Goal: Task Accomplishment & Management: Complete application form

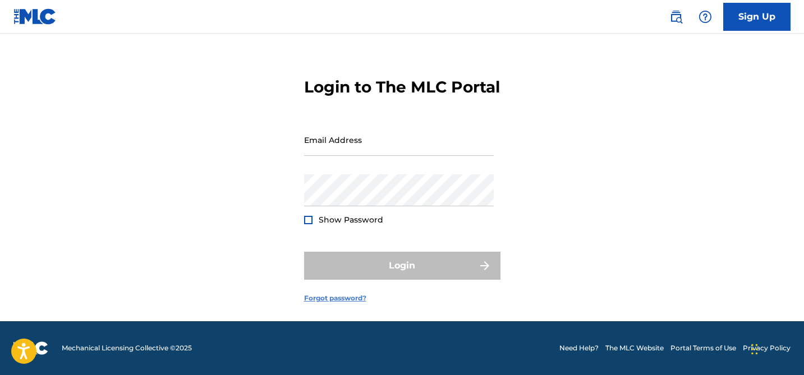
click at [339, 299] on link "Forgot password?" at bounding box center [335, 298] width 62 height 10
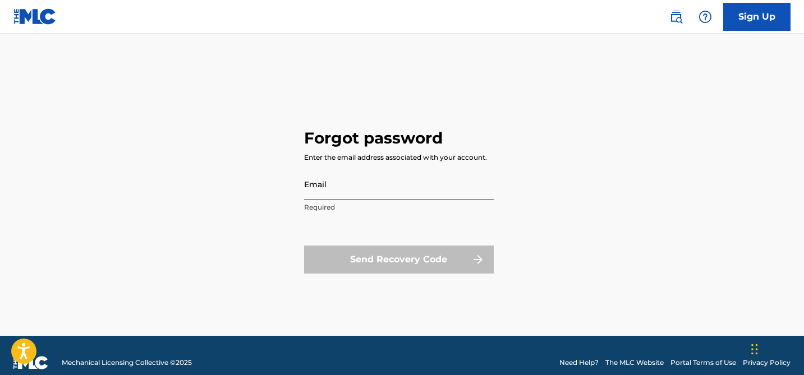
click at [330, 196] on input "Email" at bounding box center [399, 184] width 190 height 32
type input "[PERSON_NAME][EMAIL_ADDRESS][PERSON_NAME][DOMAIN_NAME]"
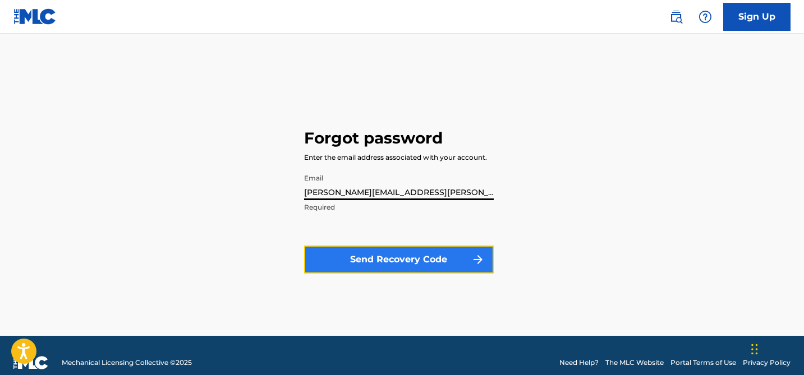
click at [379, 256] on button "Send Recovery Code" at bounding box center [399, 260] width 190 height 28
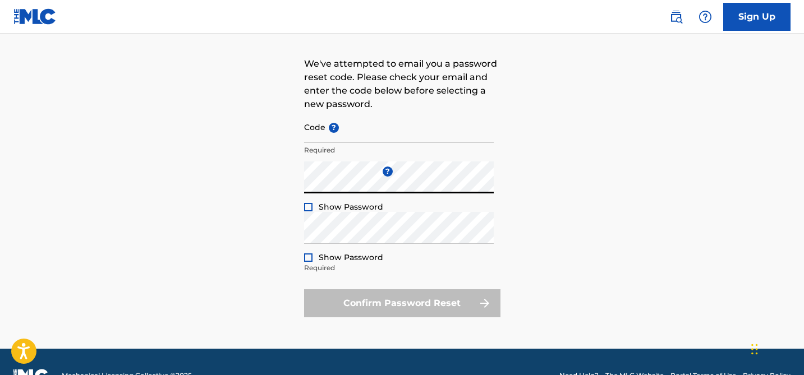
scroll to position [65, 0]
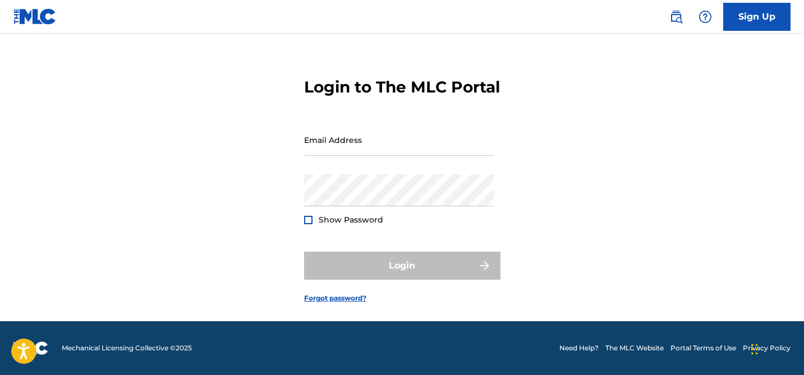
scroll to position [40, 0]
click at [337, 145] on input "Email Address" at bounding box center [399, 140] width 190 height 32
type input "[PERSON_NAME][EMAIL_ADDRESS][PERSON_NAME][DOMAIN_NAME]"
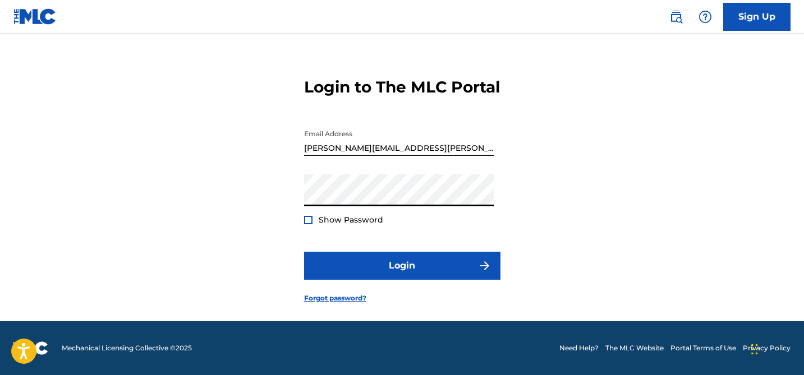
click at [304, 252] on button "Login" at bounding box center [402, 266] width 196 height 28
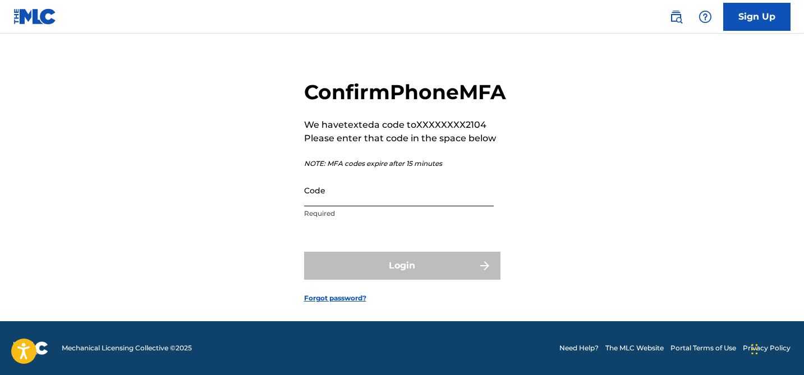
scroll to position [43, 0]
click at [749, 25] on link "Sign Up" at bounding box center [756, 17] width 67 height 28
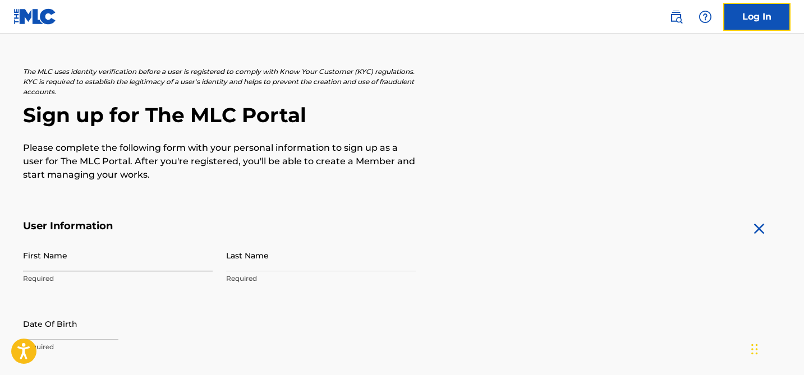
scroll to position [97, 0]
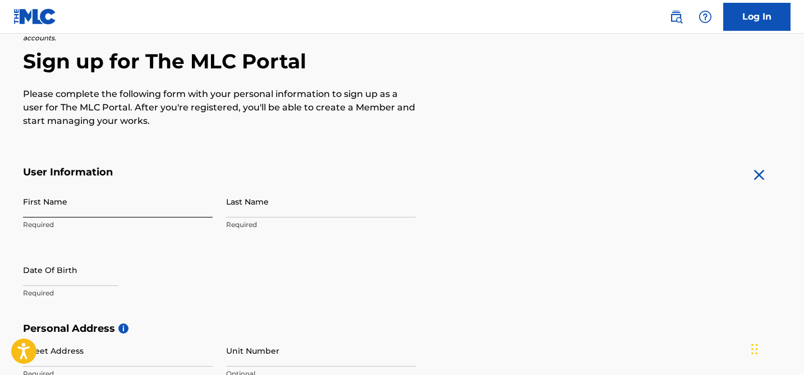
click at [99, 198] on input "First Name" at bounding box center [118, 202] width 190 height 32
type input "Davaughn"
click at [227, 220] on p "Required" at bounding box center [321, 225] width 190 height 10
click at [249, 197] on input "Last Name" at bounding box center [321, 202] width 190 height 32
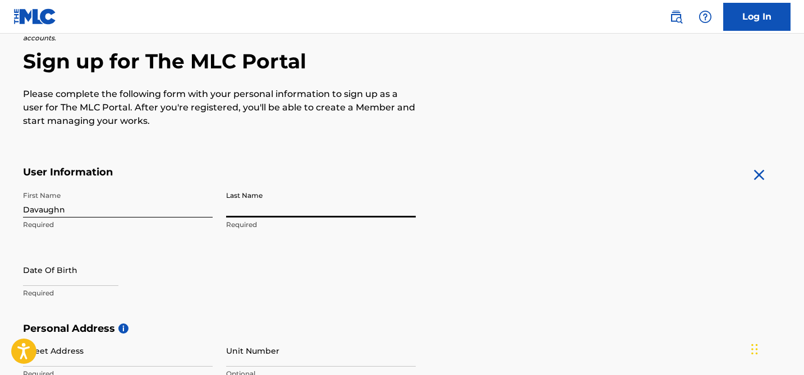
type input "[PERSON_NAME]"
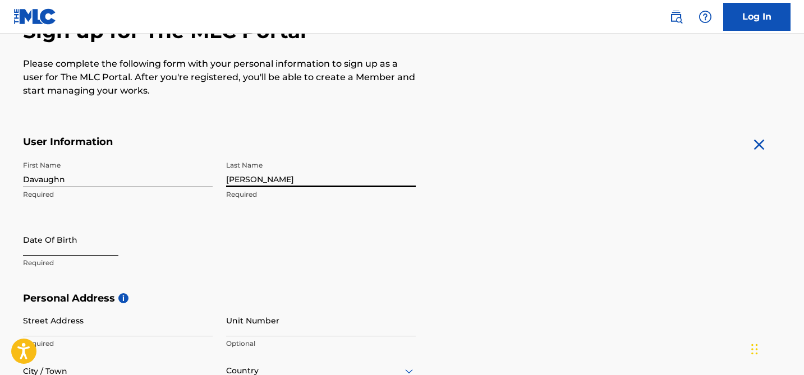
scroll to position [163, 0]
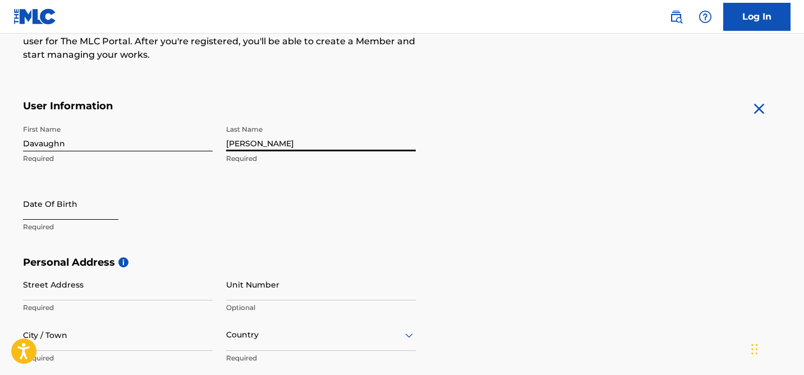
click at [45, 205] on input "text" at bounding box center [70, 204] width 95 height 32
select select "8"
select select "2025"
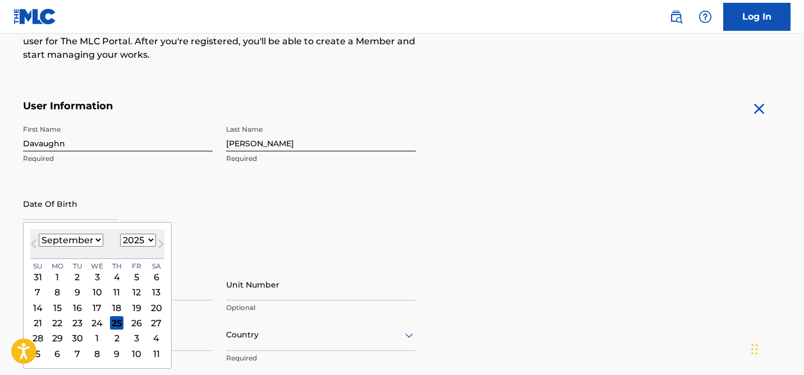
click at [57, 241] on select "January February March April May June July August September October November De…" at bounding box center [71, 240] width 65 height 13
select select "6"
click at [39, 234] on select "January February March April May June July August September October November De…" at bounding box center [71, 240] width 65 height 13
click at [125, 241] on select "1899 1900 1901 1902 1903 1904 1905 1906 1907 1908 1909 1910 1911 1912 1913 1914…" at bounding box center [138, 240] width 36 height 13
select select "1999"
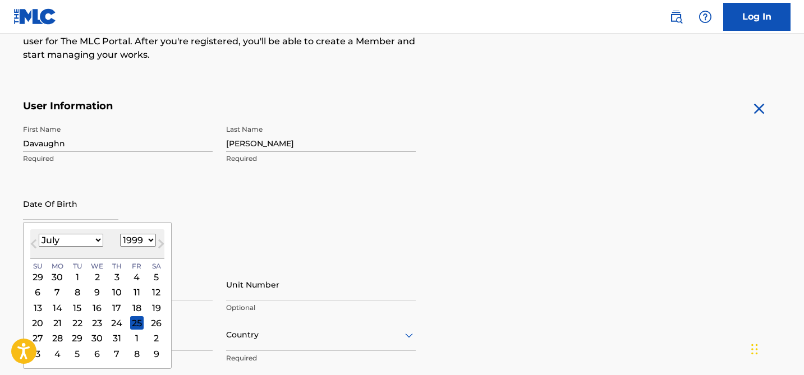
click at [120, 234] on select "1899 1900 1901 1902 1903 1904 1905 1906 1907 1908 1909 1910 1911 1912 1913 1914…" at bounding box center [138, 240] width 36 height 13
click at [122, 276] on div "1" at bounding box center [116, 276] width 13 height 13
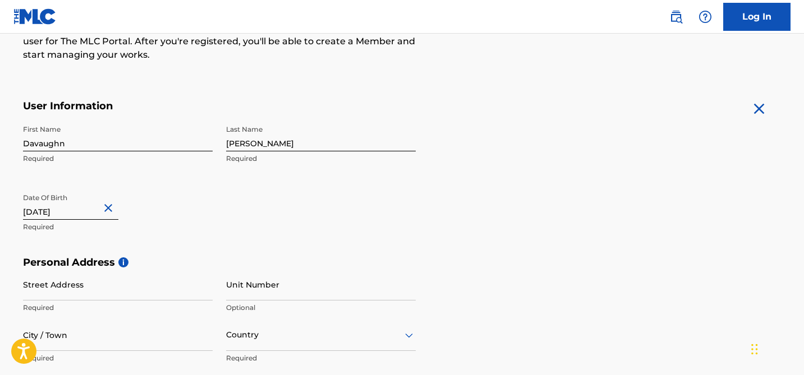
type input "[DATE]"
click at [112, 288] on input "Street Address" at bounding box center [118, 285] width 190 height 32
type input "[STREET_ADDRESS]"
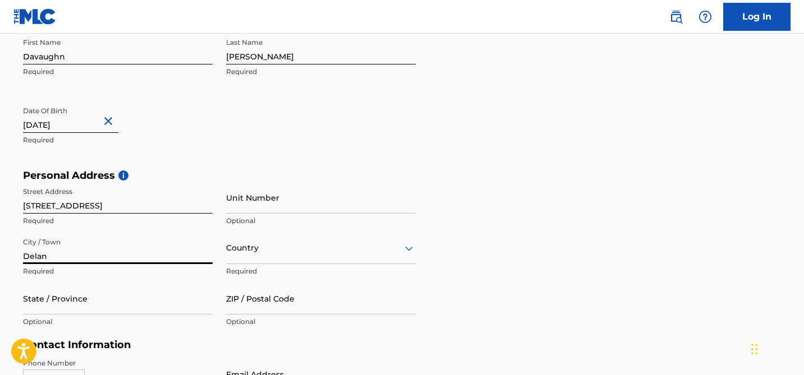
scroll to position [252, 0]
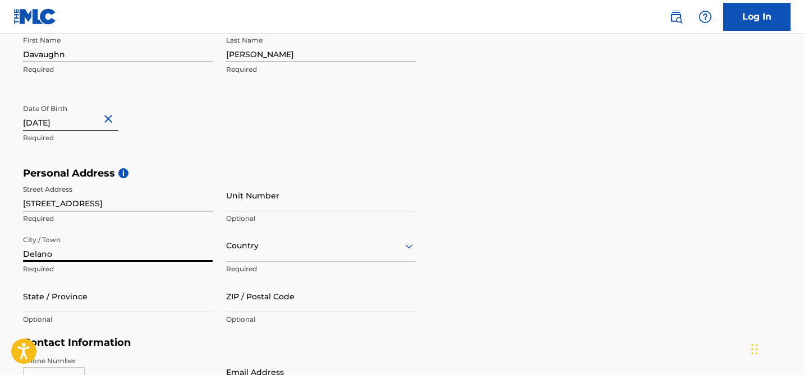
type input "Delano"
click at [244, 257] on div "Country" at bounding box center [321, 246] width 190 height 32
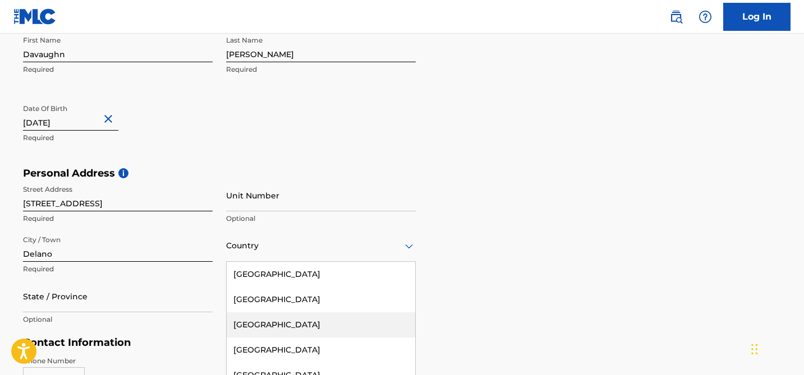
scroll to position [308, 0]
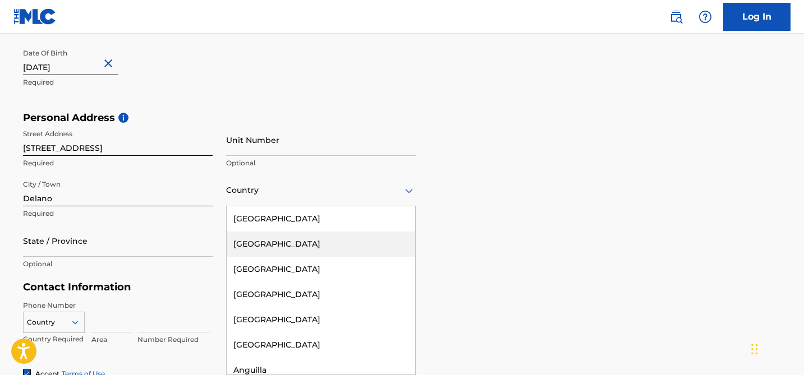
click at [257, 214] on div "[GEOGRAPHIC_DATA]" at bounding box center [321, 218] width 188 height 25
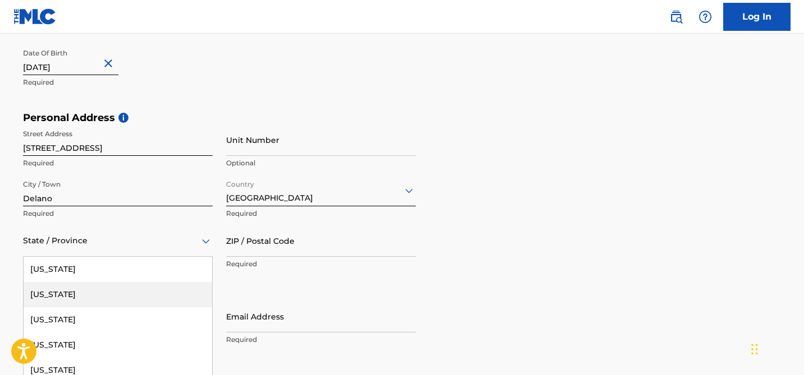
click at [119, 247] on div "[US_STATE], 2 of 57. 57 results available. Use Up and Down to choose options, p…" at bounding box center [118, 241] width 190 height 32
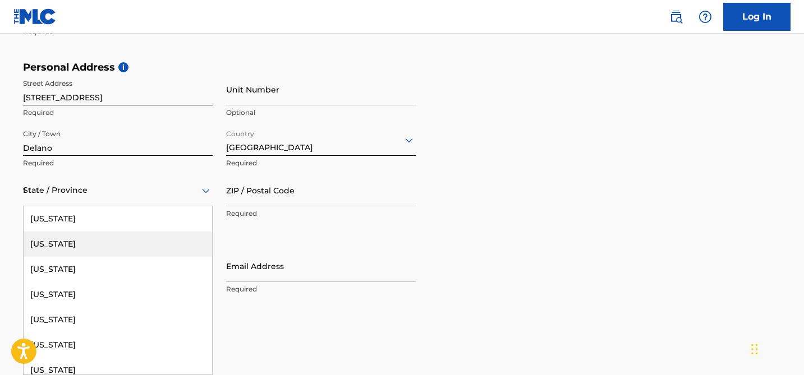
type input "te"
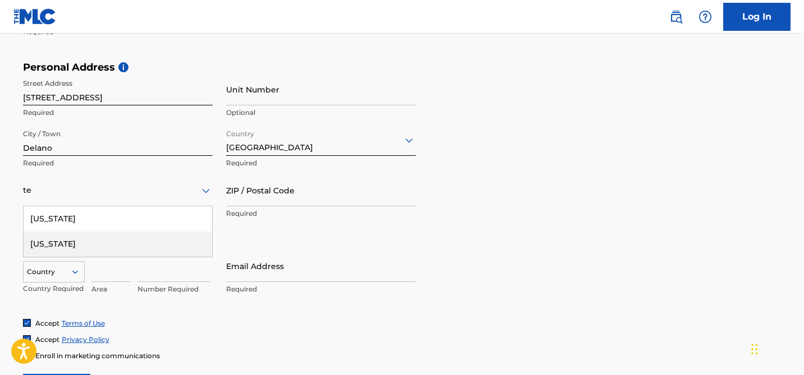
click at [104, 232] on div "[US_STATE]" at bounding box center [118, 244] width 188 height 25
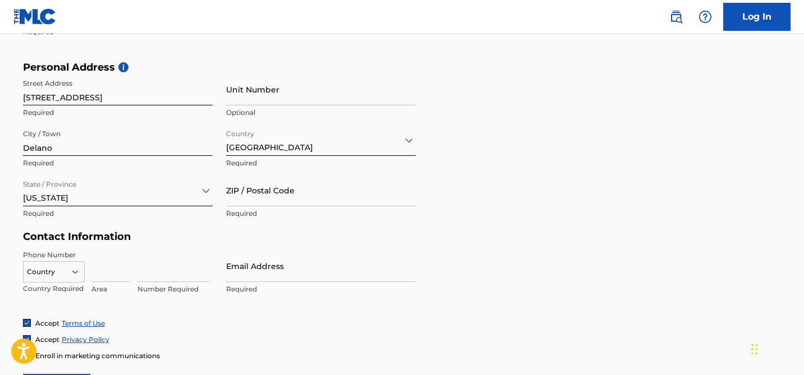
click at [96, 202] on div "[US_STATE]" at bounding box center [118, 190] width 190 height 27
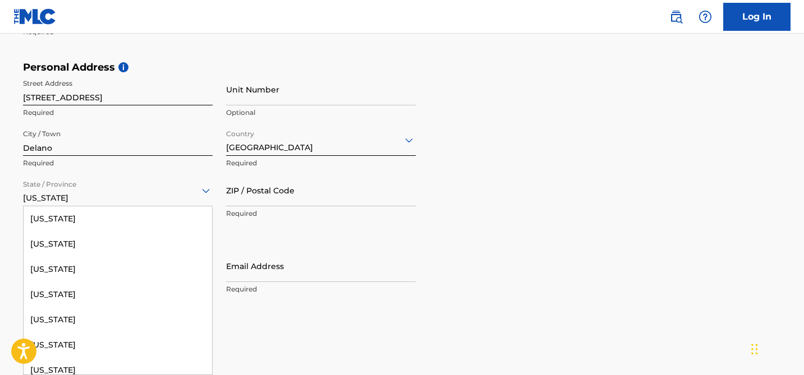
scroll to position [1077, 0]
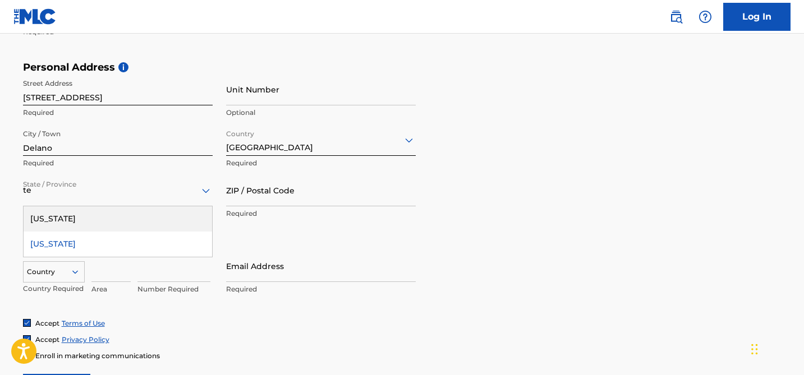
type input "ten"
click at [100, 221] on div "[US_STATE]" at bounding box center [118, 218] width 188 height 25
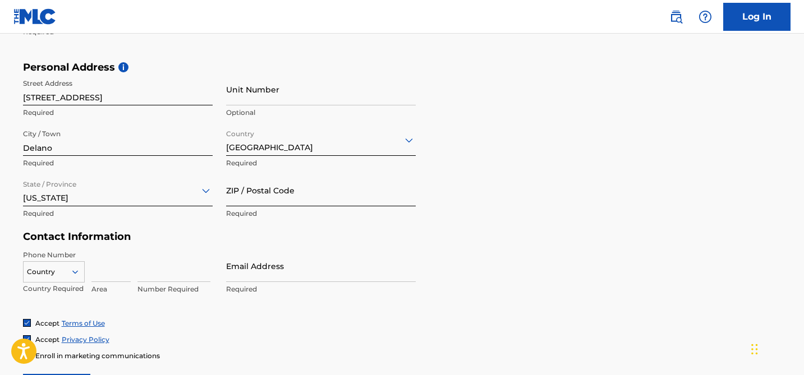
click at [258, 199] on input "ZIP / Postal Code" at bounding box center [321, 190] width 190 height 32
type input "37325"
click at [115, 275] on input at bounding box center [110, 266] width 39 height 32
type input "1"
type input "3302031897"
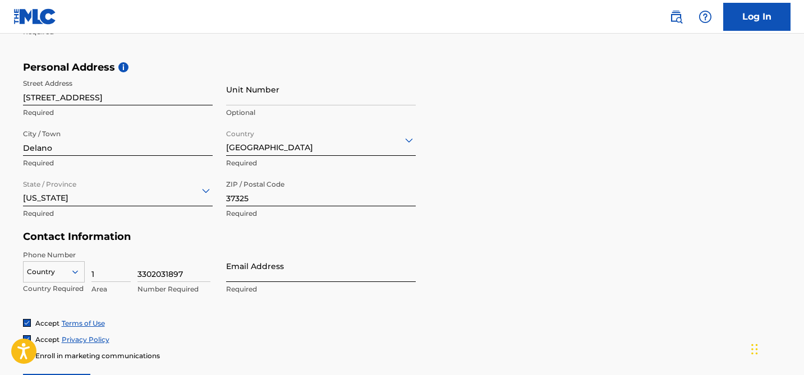
click at [248, 265] on input "Email Address" at bounding box center [321, 266] width 190 height 32
type input "[EMAIL_ADDRESS][DOMAIN_NAME]"
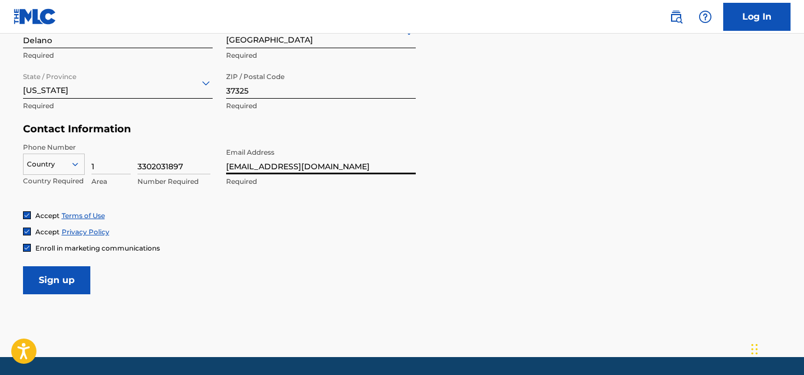
scroll to position [487, 0]
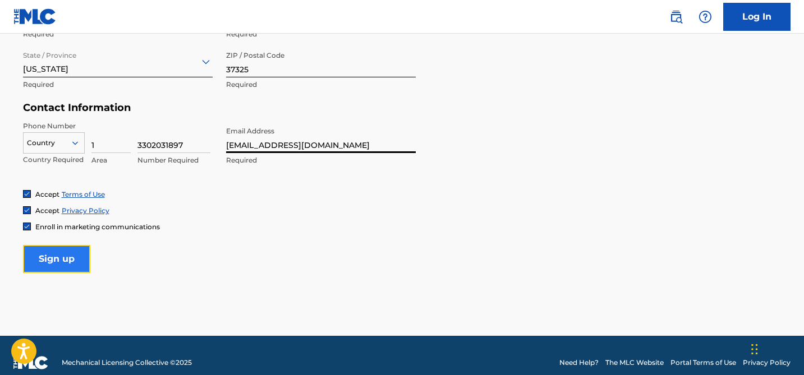
click at [51, 256] on input "Sign up" at bounding box center [56, 259] width 67 height 28
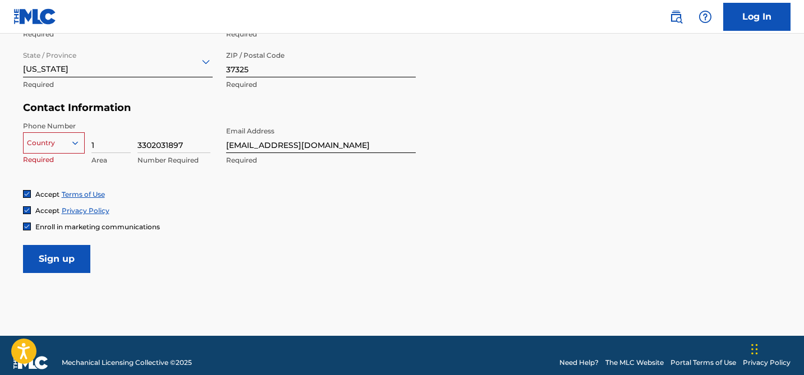
click at [63, 137] on div at bounding box center [54, 143] width 61 height 12
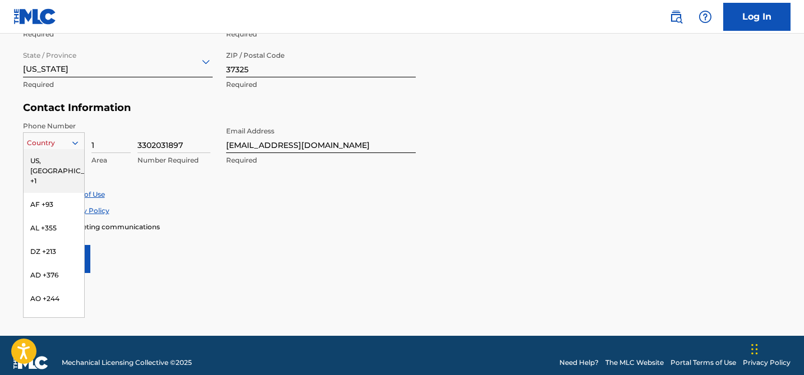
click at [62, 163] on div "US, [GEOGRAPHIC_DATA] +1" at bounding box center [54, 171] width 61 height 44
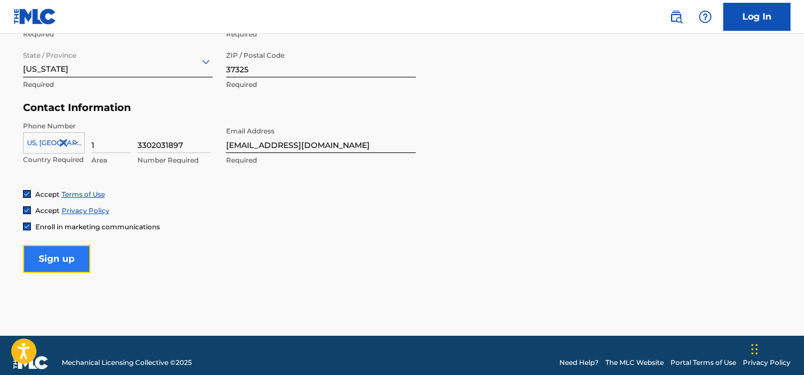
click at [64, 270] on input "Sign up" at bounding box center [56, 259] width 67 height 28
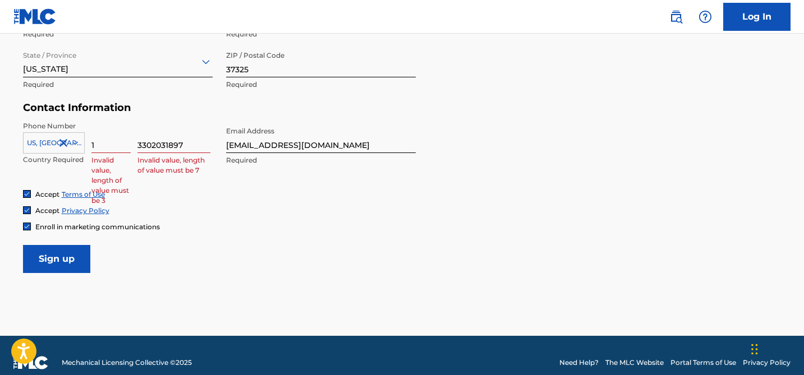
drag, startPoint x: 121, startPoint y: 142, endPoint x: 56, endPoint y: 140, distance: 65.7
click at [61, 141] on div "US, [GEOGRAPHIC_DATA] +1 Country Required 1 Invalid value, length of value must…" at bounding box center [118, 146] width 190 height 50
click at [170, 215] on div "Accept Terms of Use Accept Privacy Policy Enroll in marketing communications" at bounding box center [402, 211] width 758 height 42
drag, startPoint x: 137, startPoint y: 141, endPoint x: 278, endPoint y: 154, distance: 140.8
click at [270, 153] on div "Phone Number [GEOGRAPHIC_DATA], [GEOGRAPHIC_DATA] +1 Country Required Required …" at bounding box center [219, 155] width 393 height 68
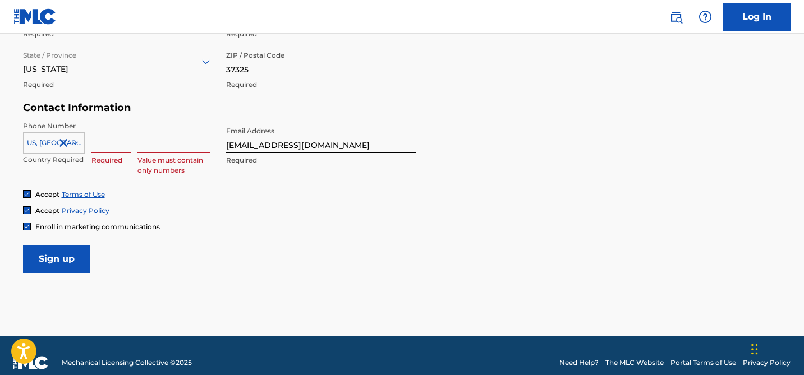
click at [120, 147] on input at bounding box center [110, 137] width 39 height 32
type input "330"
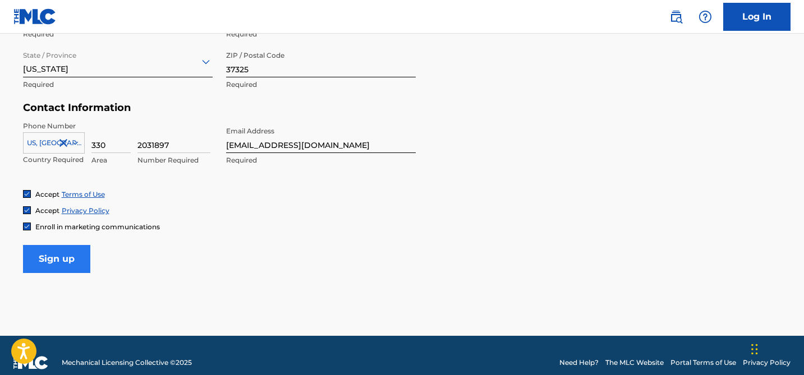
type input "2031897"
click at [66, 256] on input "Sign up" at bounding box center [56, 259] width 67 height 28
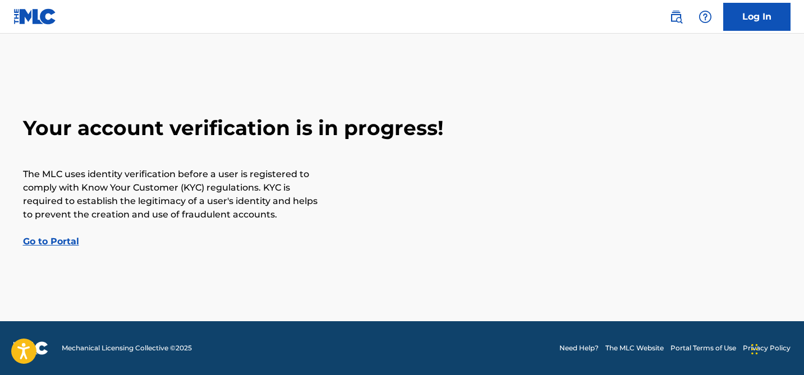
click at [65, 240] on link "Go to Portal" at bounding box center [51, 241] width 56 height 11
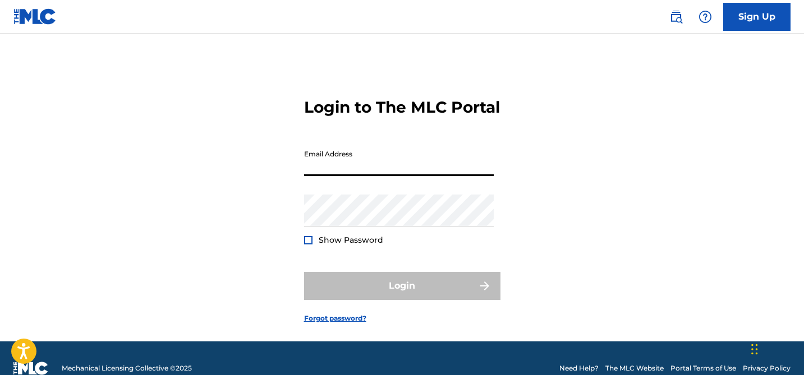
click at [333, 176] on input "Email Address" at bounding box center [399, 160] width 190 height 32
type input "[EMAIL_ADDRESS][DOMAIN_NAME]"
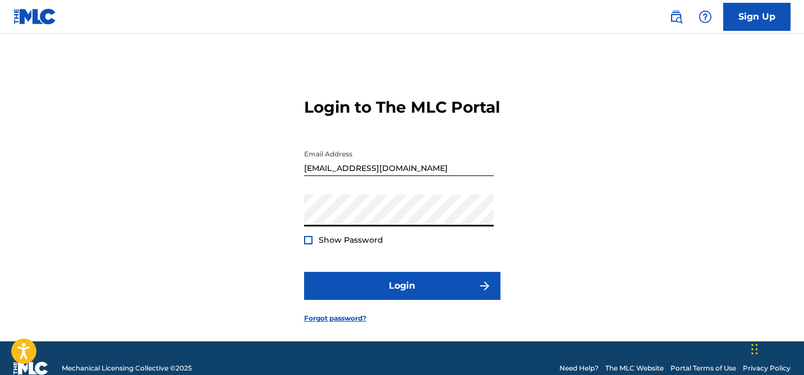
click at [312, 246] on div "Show Password" at bounding box center [343, 239] width 79 height 11
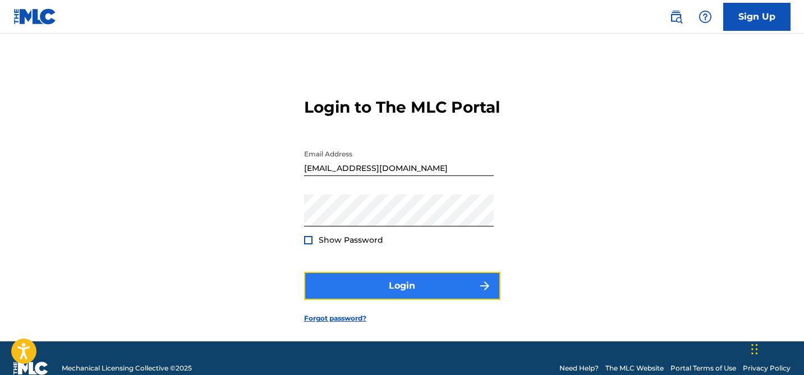
click at [336, 298] on button "Login" at bounding box center [402, 286] width 196 height 28
click at [358, 300] on button "Login" at bounding box center [402, 286] width 196 height 28
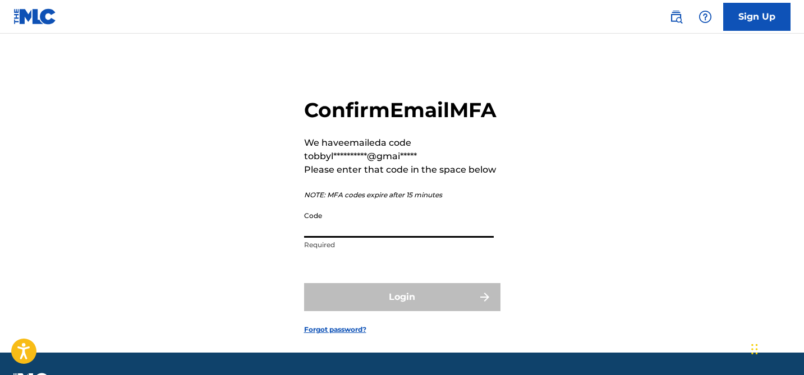
click at [339, 238] on input "Code" at bounding box center [399, 222] width 190 height 32
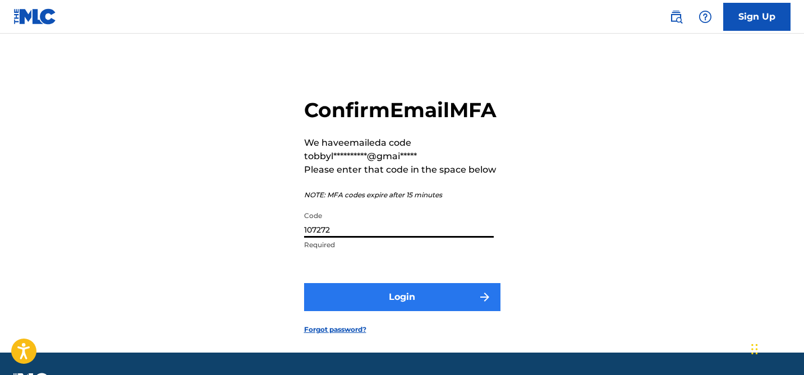
type input "107272"
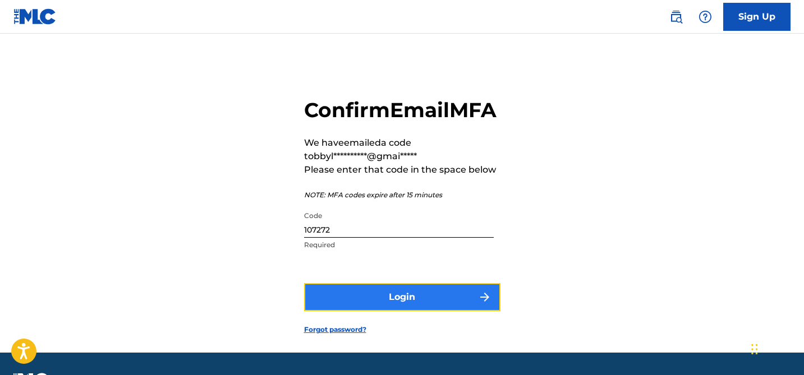
click at [380, 311] on button "Login" at bounding box center [402, 297] width 196 height 28
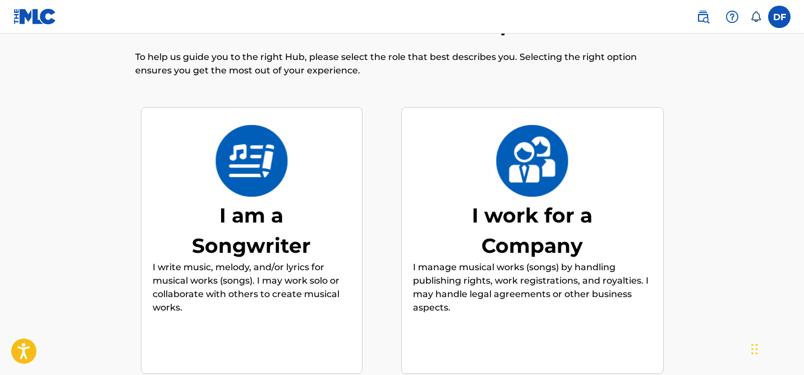
click at [251, 192] on img at bounding box center [251, 161] width 73 height 72
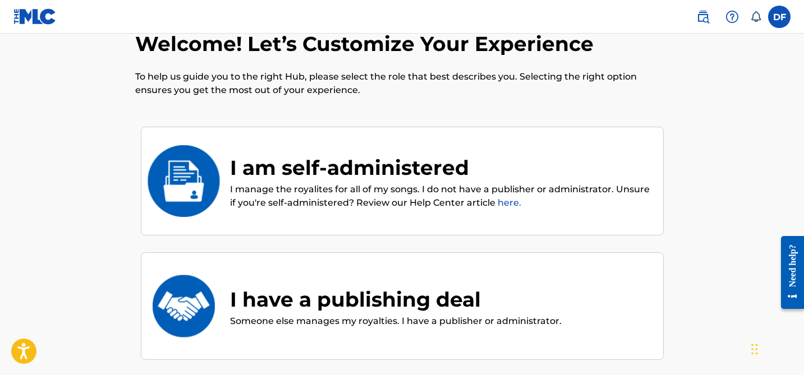
scroll to position [22, 0]
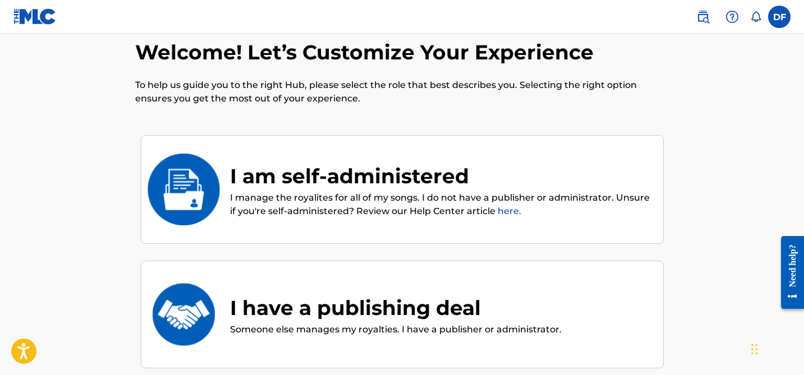
click at [266, 180] on div "I am self-administered" at bounding box center [441, 176] width 422 height 30
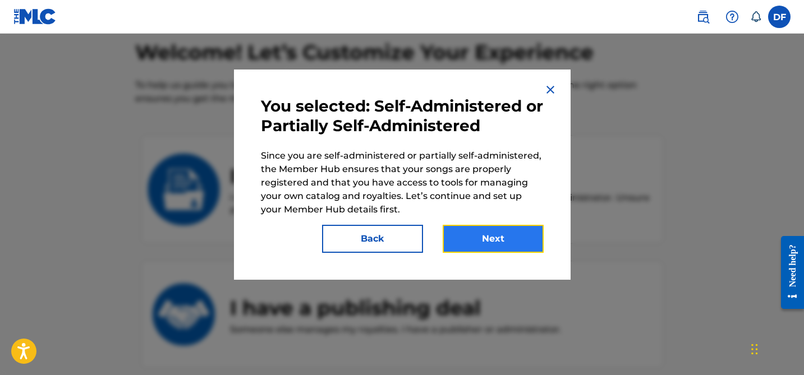
click at [468, 244] on button "Next" at bounding box center [493, 239] width 101 height 28
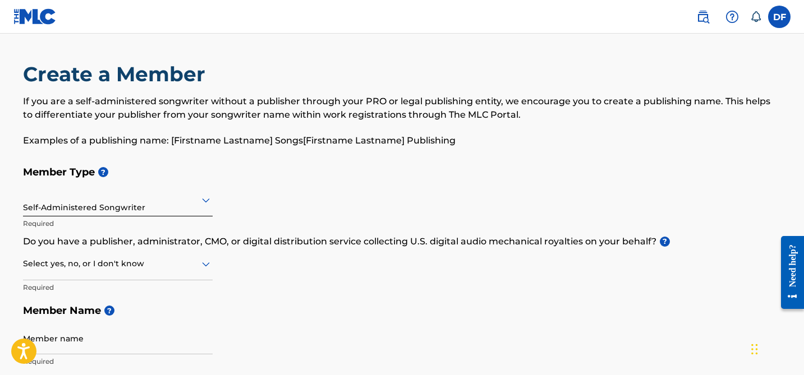
click at [101, 208] on div "Self-Administered Songwriter" at bounding box center [118, 199] width 190 height 27
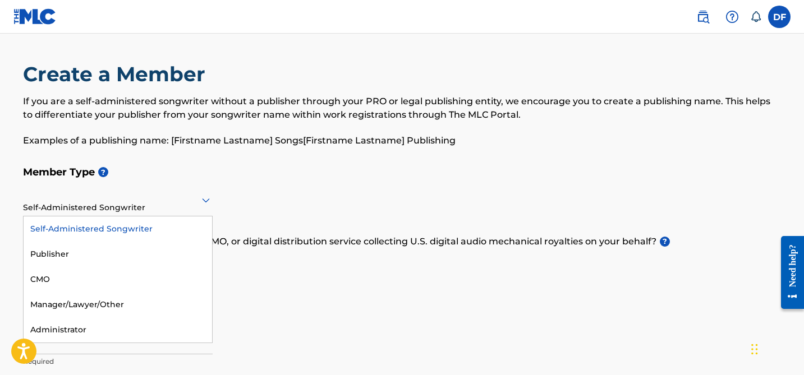
click at [316, 294] on div "Member Type ? Self-Administered Songwriter selected, 1 of 5. 5 results availabl…" at bounding box center [402, 266] width 758 height 213
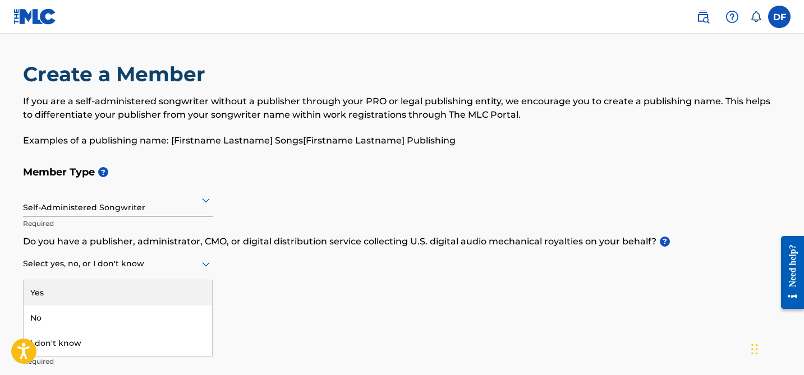
click at [121, 268] on div at bounding box center [118, 264] width 190 height 14
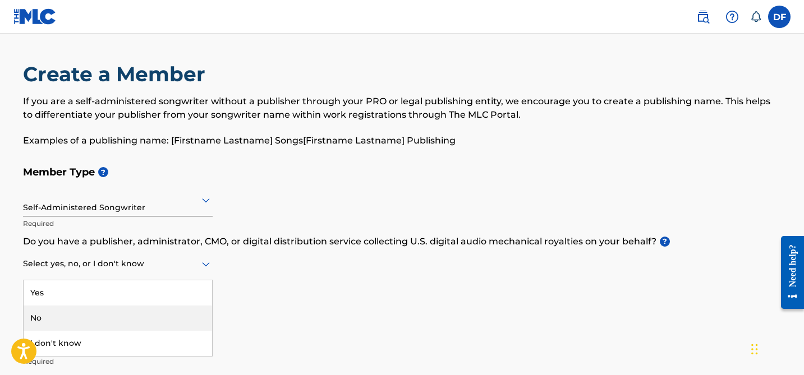
click at [107, 317] on div "No" at bounding box center [118, 318] width 188 height 25
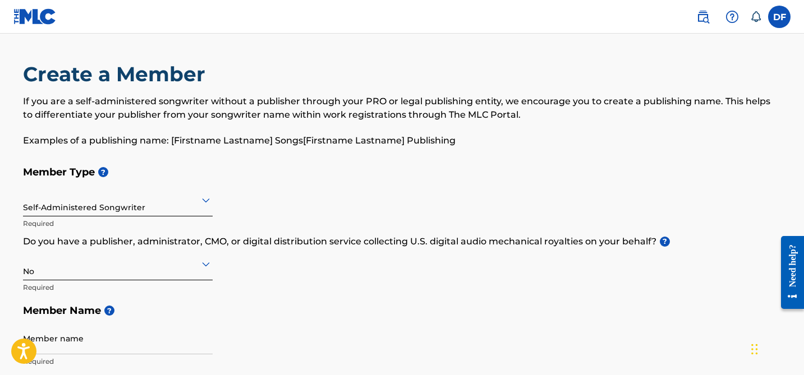
scroll to position [96, 0]
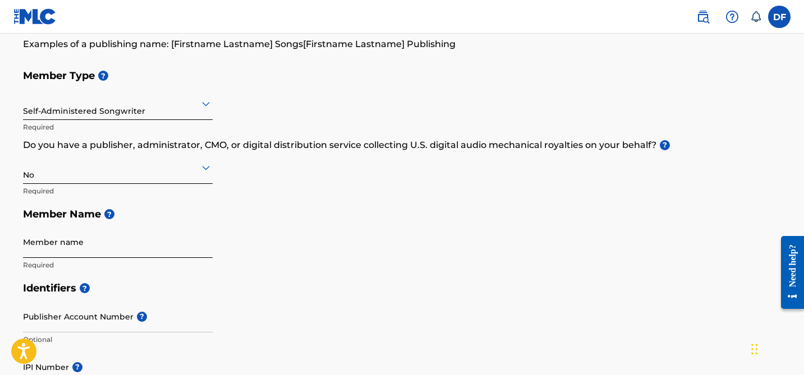
click at [86, 242] on input "Member name" at bounding box center [118, 242] width 190 height 32
type input "C"
type input "bbylondon"
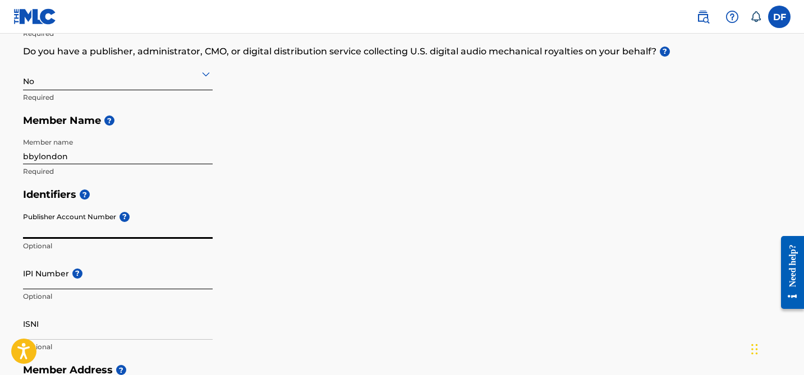
scroll to position [228, 0]
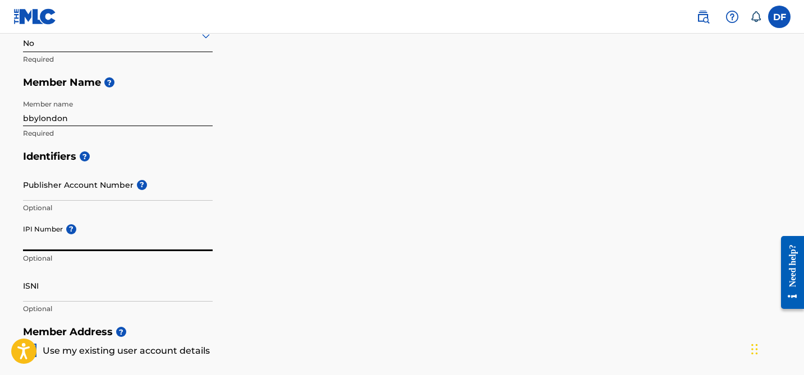
click at [119, 233] on input "IPI Number ?" at bounding box center [118, 235] width 190 height 32
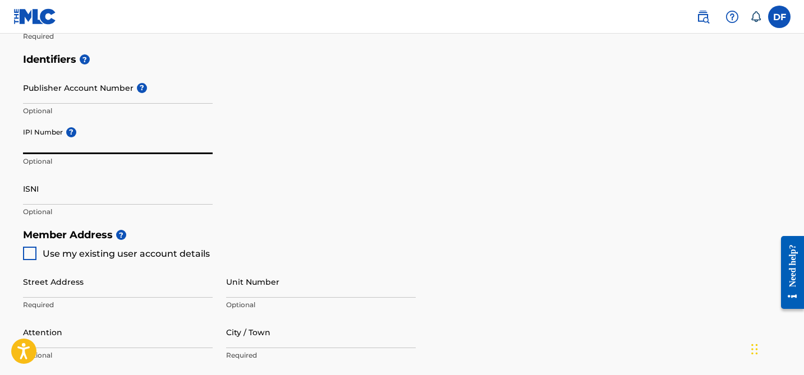
scroll to position [328, 0]
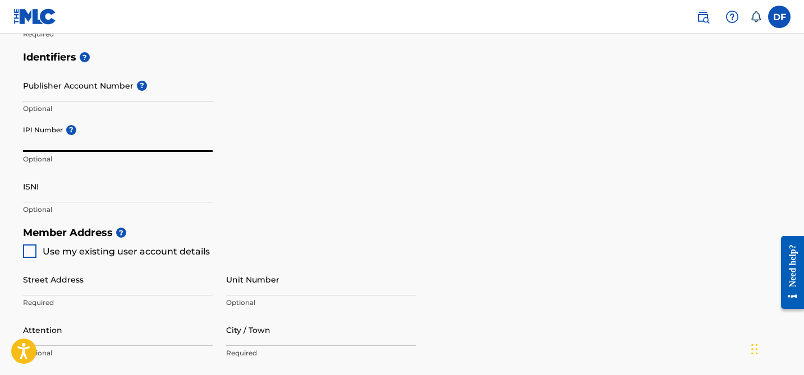
paste input "1247541749"
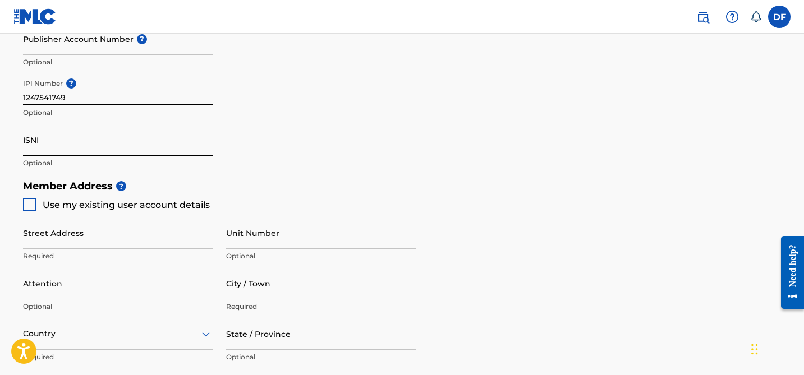
scroll to position [387, 0]
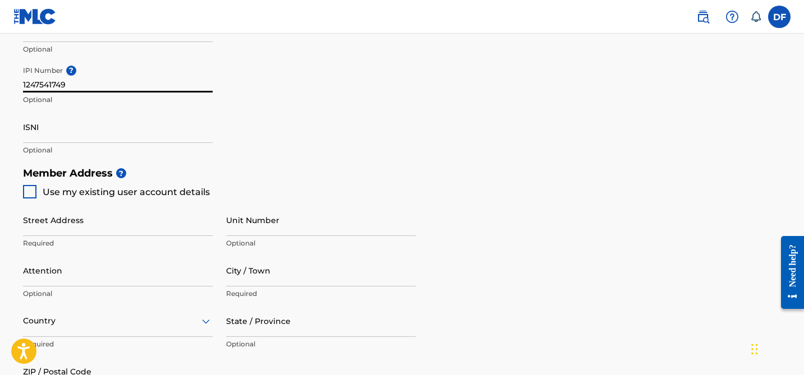
type input "1247541749"
click at [78, 192] on span "Use my existing user account details" at bounding box center [126, 192] width 167 height 11
type input "[STREET_ADDRESS]"
type input "Delano"
type input "37325"
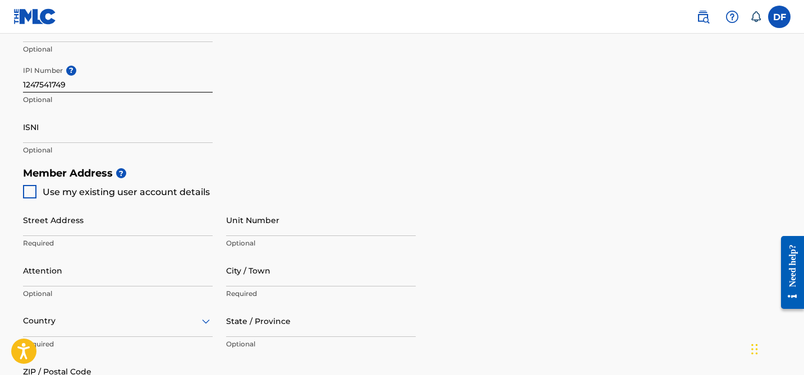
type input "330"
type input "2031897"
type input "[EMAIL_ADDRESS][DOMAIN_NAME]"
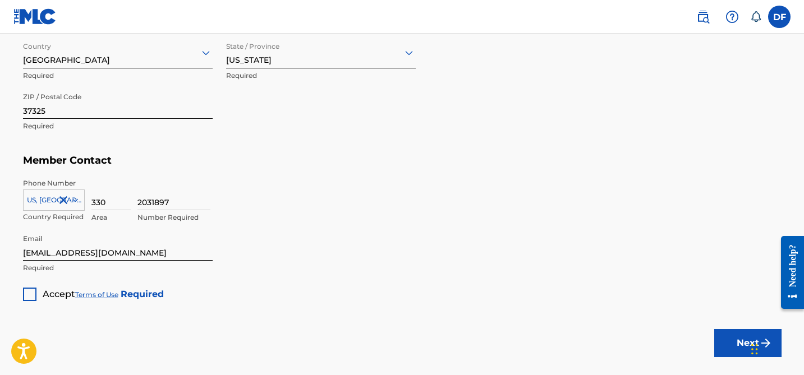
scroll to position [660, 0]
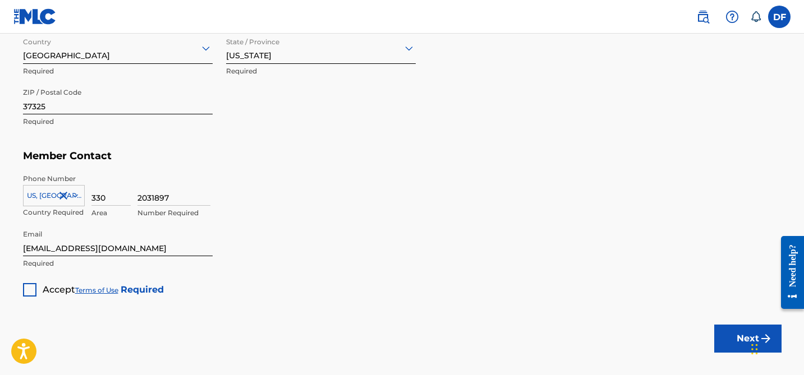
click at [25, 291] on div at bounding box center [29, 289] width 13 height 13
click at [735, 333] on button "Next" at bounding box center [747, 339] width 67 height 28
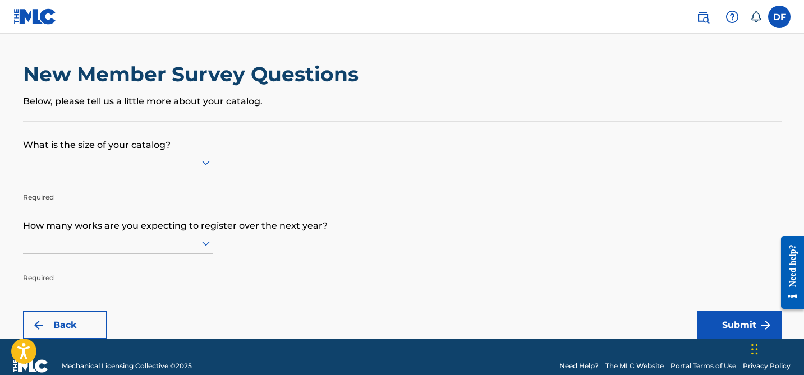
click at [141, 159] on div at bounding box center [118, 162] width 190 height 14
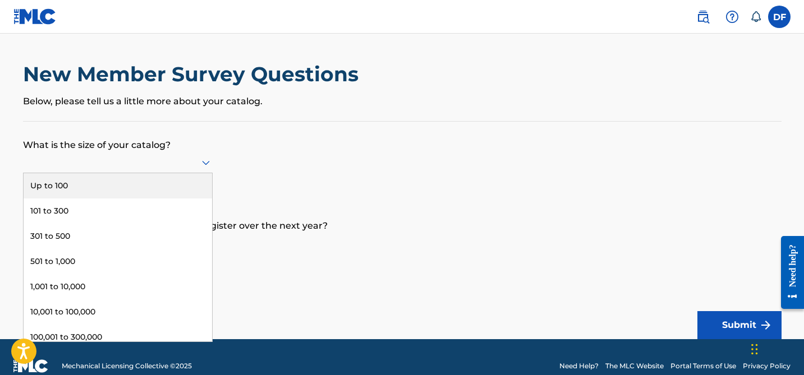
click at [107, 181] on div "Up to 100" at bounding box center [118, 185] width 188 height 25
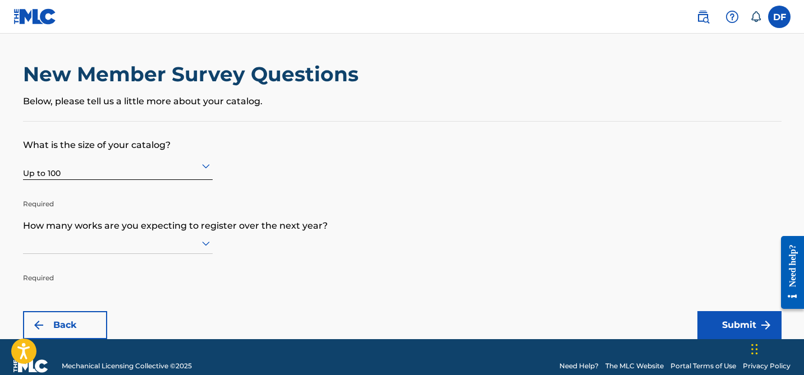
click at [162, 240] on div at bounding box center [118, 243] width 190 height 21
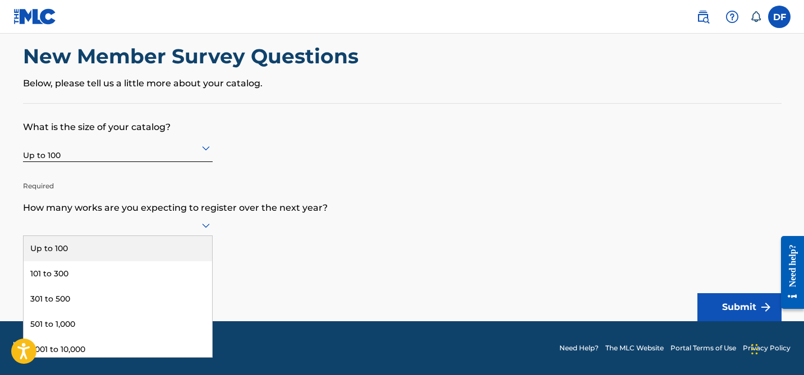
click at [153, 248] on div "Up to 100" at bounding box center [118, 248] width 188 height 25
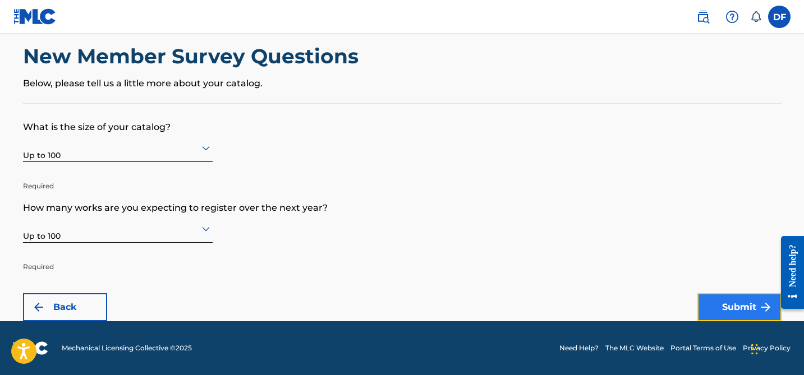
click at [719, 302] on button "Submit" at bounding box center [739, 307] width 84 height 28
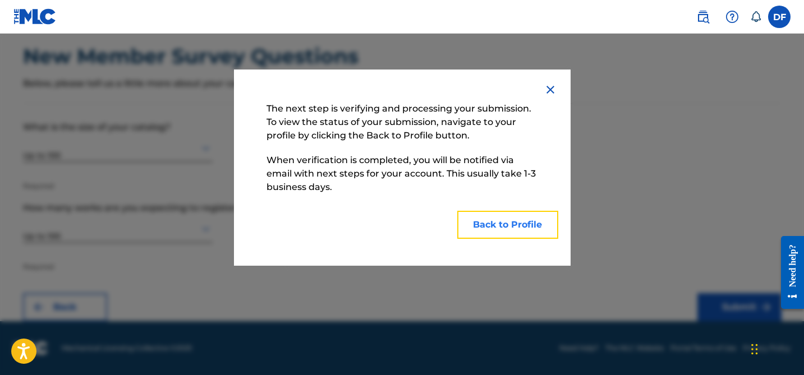
click at [485, 219] on button "Back to Profile" at bounding box center [507, 225] width 101 height 28
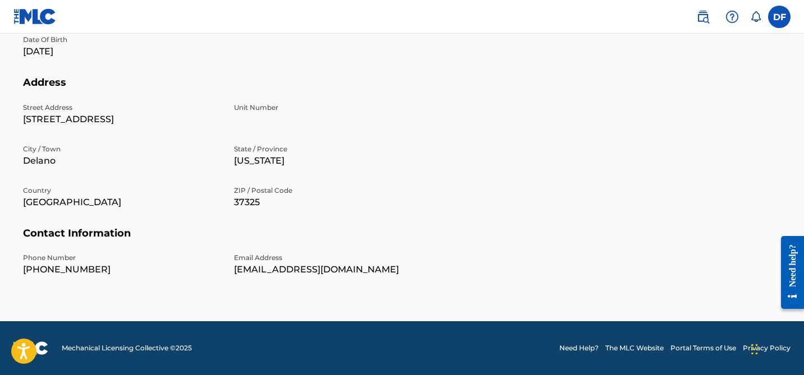
scroll to position [375, 0]
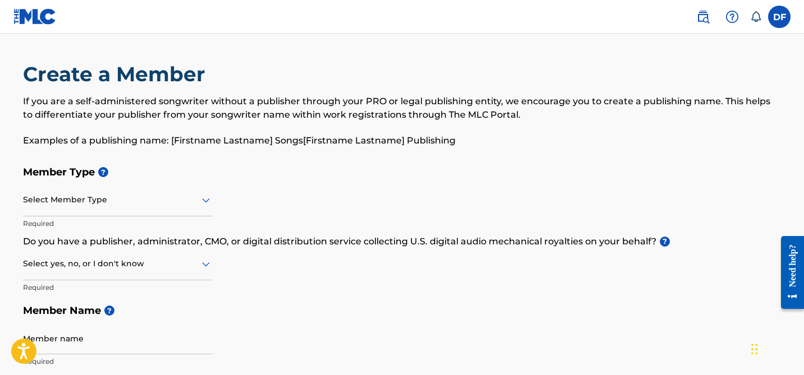
click at [31, 17] on img at bounding box center [34, 16] width 43 height 16
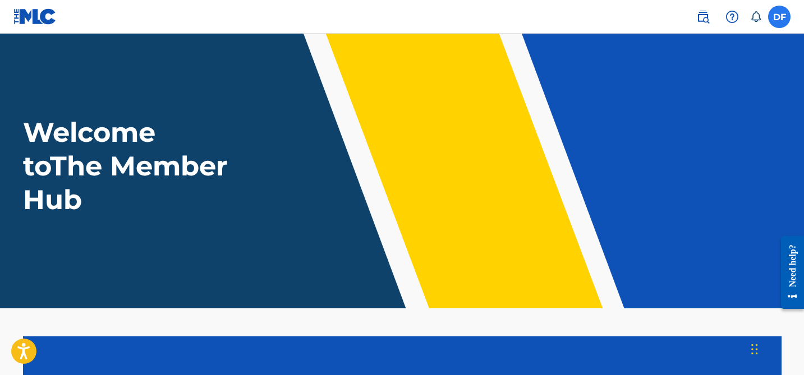
click at [779, 22] on label at bounding box center [779, 17] width 22 height 22
click at [779, 17] on input "DF Davaughn Frederick bbylondonmusic@gmail.com Notification Preferences Profile…" at bounding box center [779, 17] width 0 height 0
click at [700, 17] on img at bounding box center [702, 16] width 13 height 13
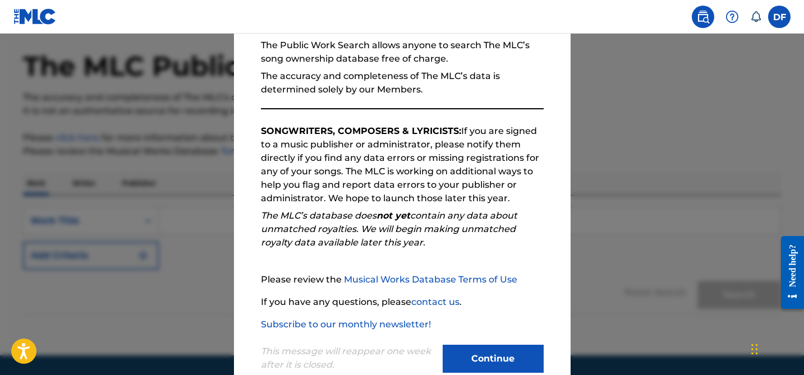
scroll to position [138, 0]
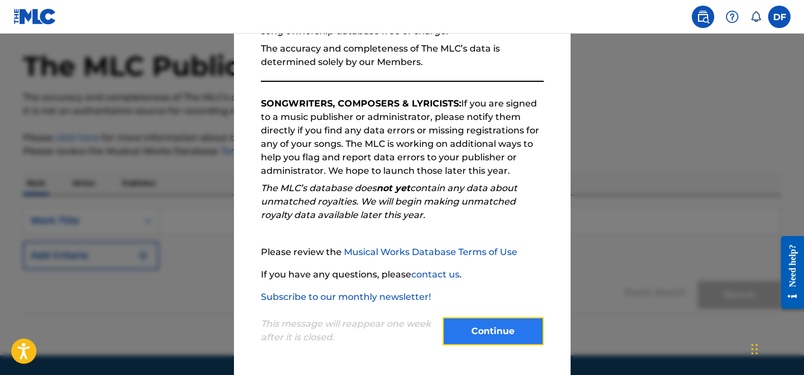
click at [480, 332] on button "Continue" at bounding box center [493, 331] width 101 height 28
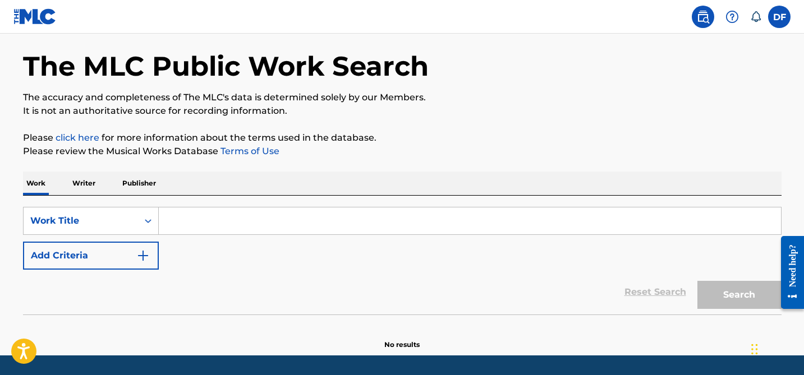
click at [176, 227] on input "Search Form" at bounding box center [470, 221] width 622 height 27
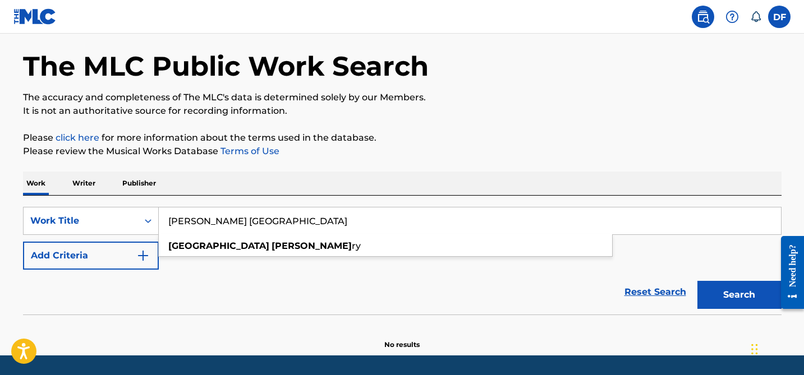
type input "cher london"
click at [697, 281] on button "Search" at bounding box center [739, 295] width 84 height 28
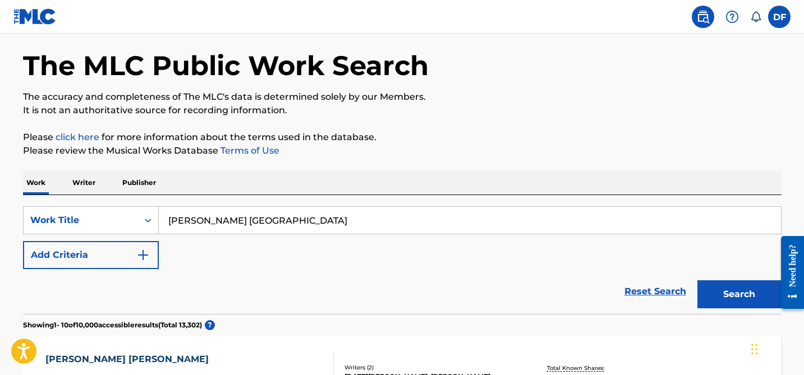
scroll to position [0, 0]
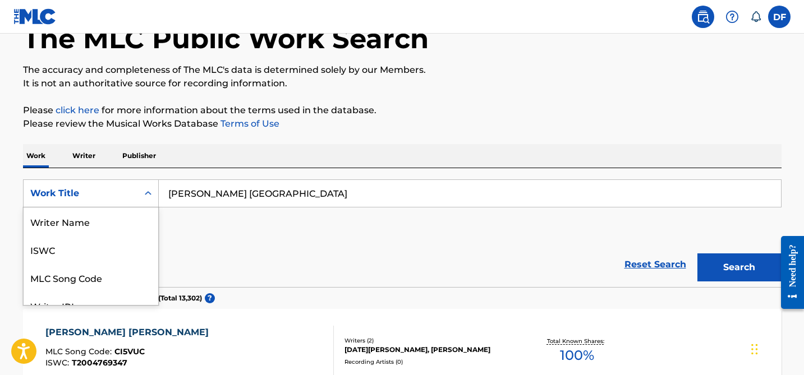
click at [119, 187] on div "Work Title" at bounding box center [80, 193] width 101 height 13
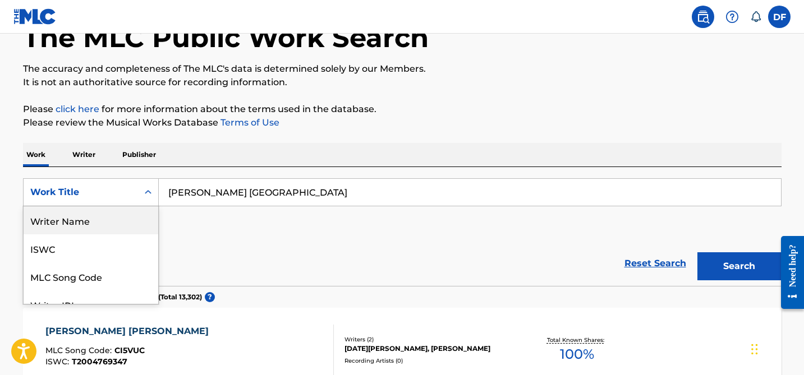
click at [104, 228] on div "Writer Name" at bounding box center [91, 220] width 135 height 28
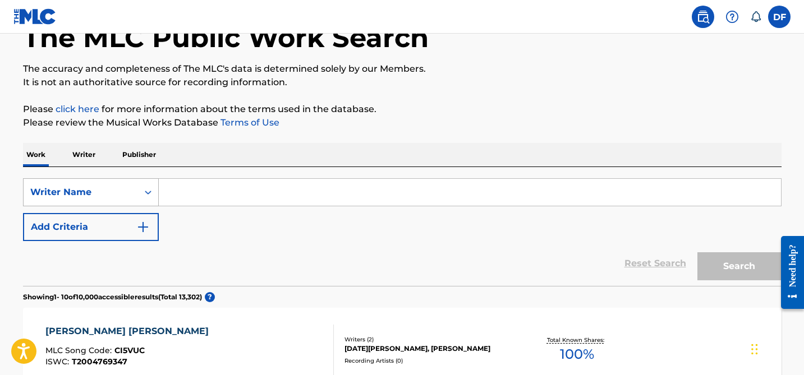
click at [130, 192] on div "Writer Name" at bounding box center [80, 192] width 101 height 13
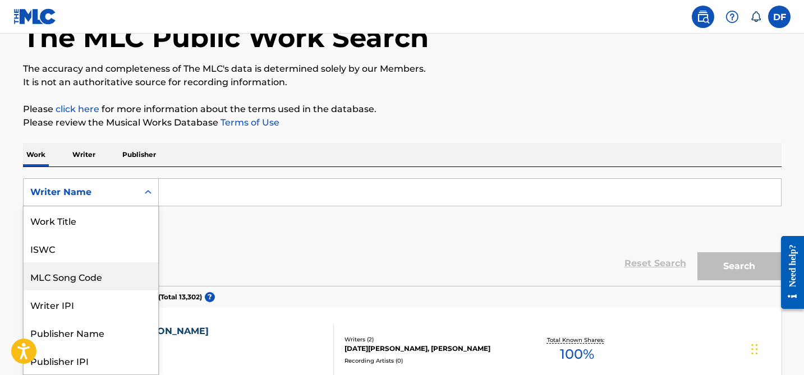
scroll to position [56, 0]
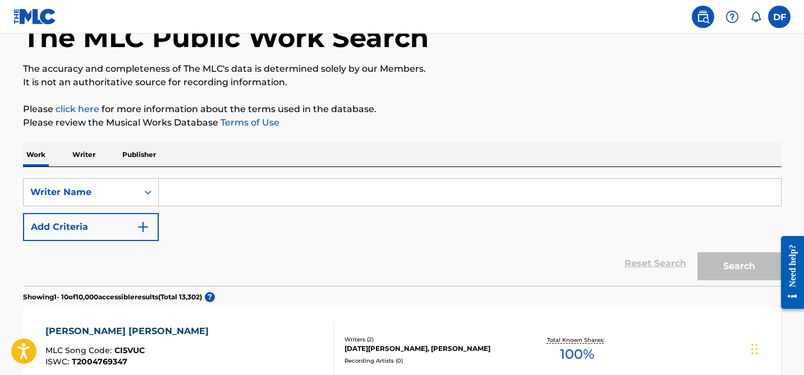
click at [251, 228] on div "SearchWithCriteriaa800f127-2a04-41b5-9226-cdafa0301197 Writer Name Add Criteria" at bounding box center [402, 209] width 758 height 63
click at [250, 206] on div "SearchWithCriteriaa800f127-2a04-41b5-9226-cdafa0301197 Writer Name Add Criteria" at bounding box center [402, 209] width 758 height 63
click at [248, 200] on input "Search Form" at bounding box center [470, 192] width 622 height 27
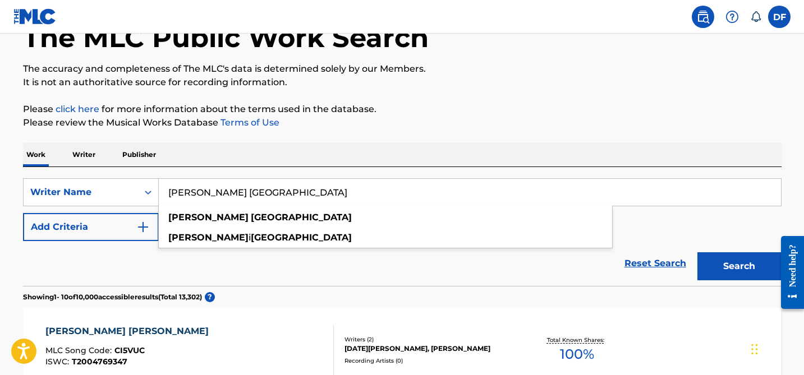
type input "cher london"
click at [697, 252] on button "Search" at bounding box center [739, 266] width 84 height 28
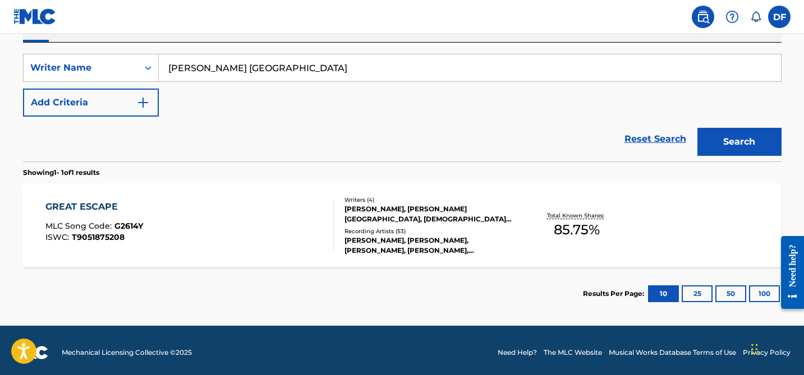
scroll to position [197, 0]
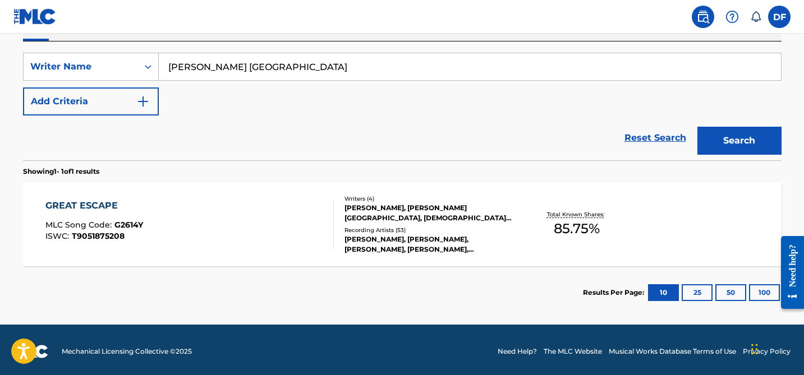
click at [402, 208] on div "KEVIN RUDOLF, CHER LONDON, KELEIGH MICHAELA REID, JACOB KASHER HINDLIN" at bounding box center [428, 213] width 169 height 20
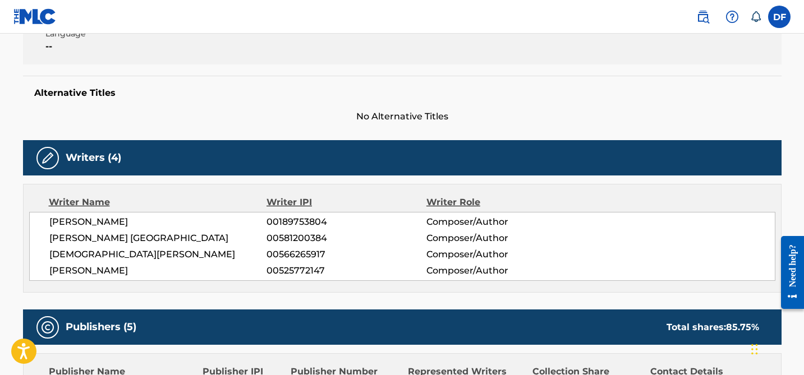
scroll to position [256, 0]
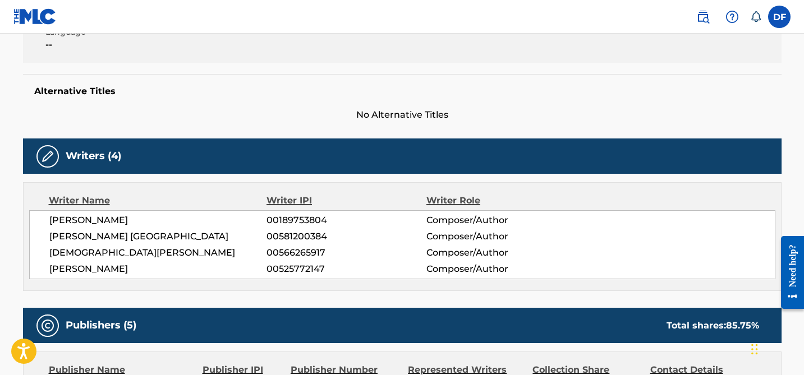
click at [111, 238] on span "CHER LONDON" at bounding box center [158, 236] width 218 height 13
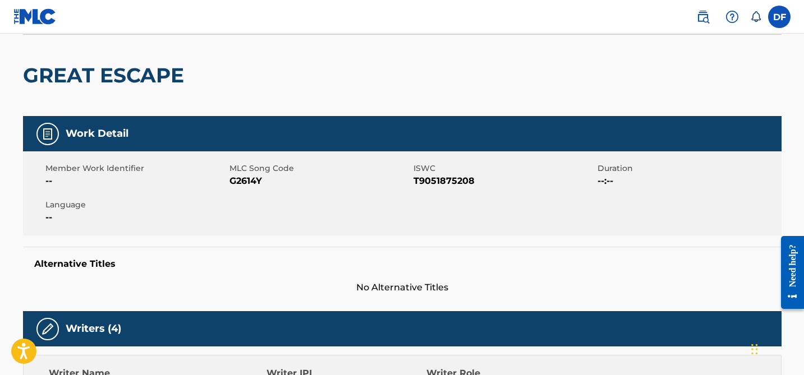
scroll to position [71, 0]
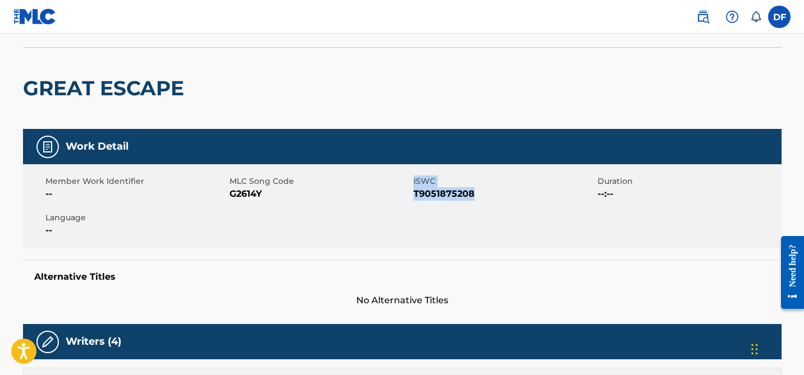
drag, startPoint x: 412, startPoint y: 194, endPoint x: 483, endPoint y: 196, distance: 71.3
click at [483, 196] on div "Member Work Identifier -- MLC Song Code G2614Y ISWC T9051875208 Duration --:-- …" at bounding box center [402, 206] width 758 height 84
click at [483, 196] on span "T9051875208" at bounding box center [503, 193] width 181 height 13
drag, startPoint x: 416, startPoint y: 195, endPoint x: 470, endPoint y: 197, distance: 54.5
click at [470, 197] on span "T9051875208" at bounding box center [503, 193] width 181 height 13
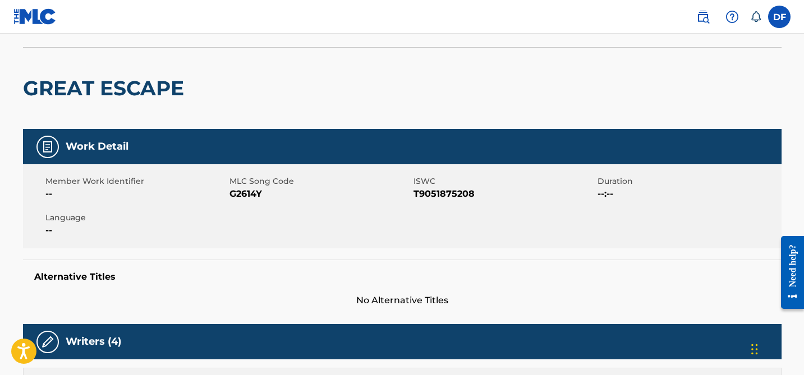
click at [470, 197] on span "T9051875208" at bounding box center [503, 193] width 181 height 13
copy span "T9051875208"
